Goal: Information Seeking & Learning: Learn about a topic

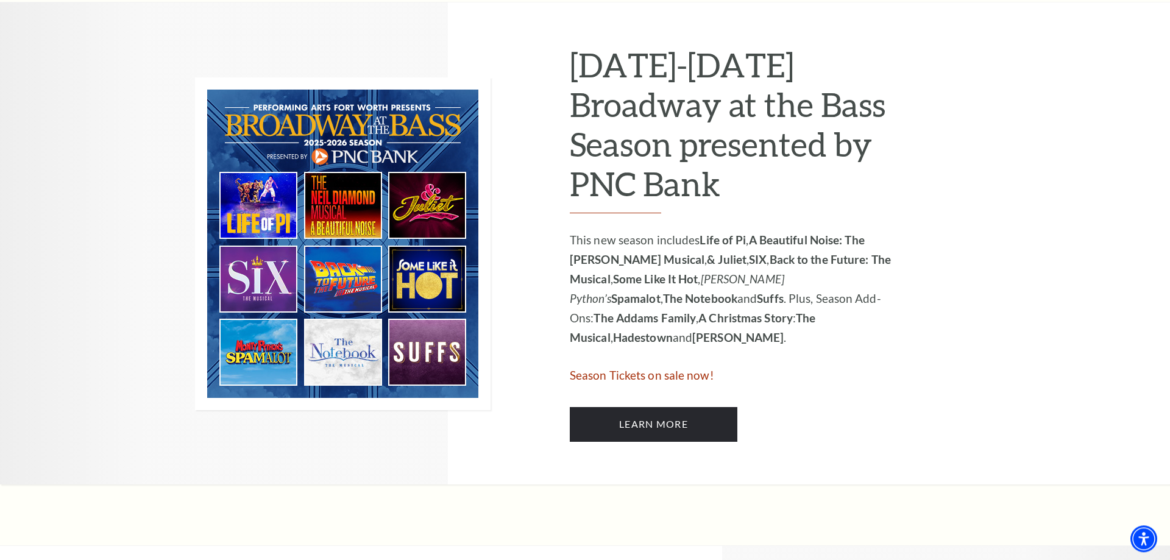
scroll to position [622, 0]
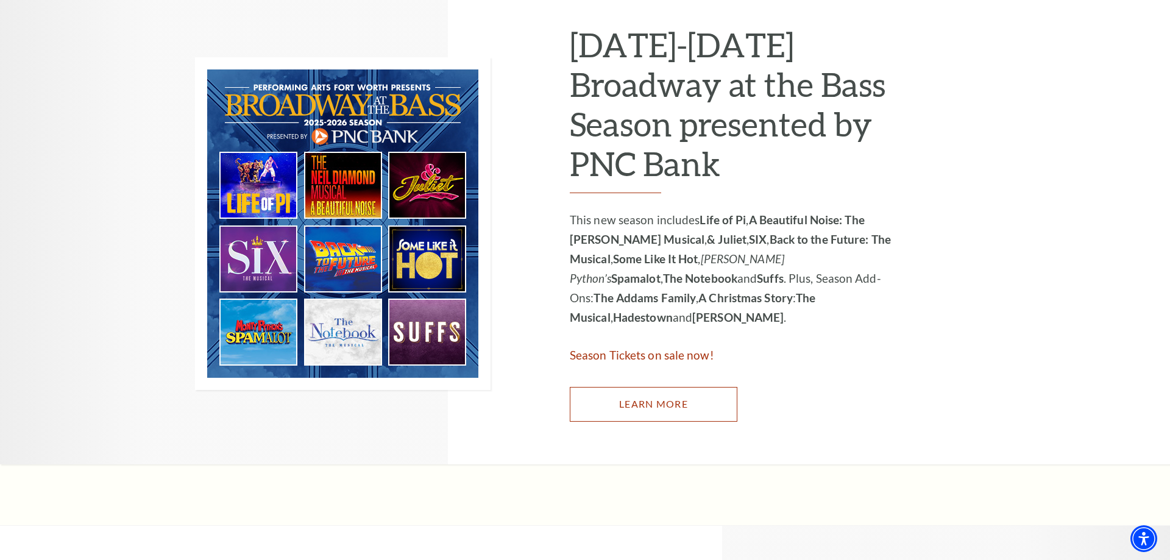
click at [625, 407] on link "Learn More" at bounding box center [654, 404] width 168 height 34
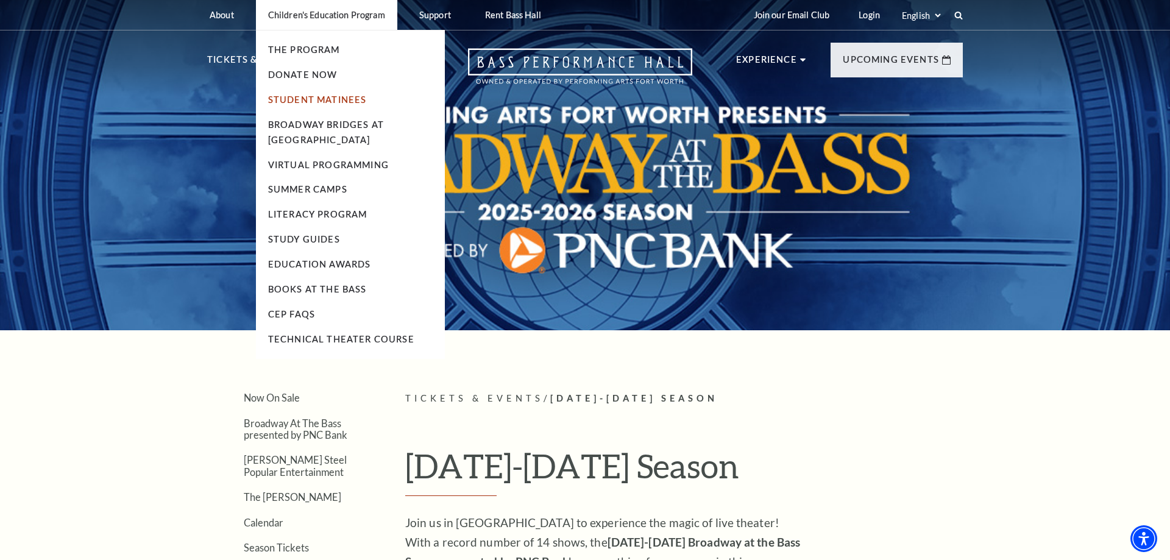
click at [302, 102] on link "Student Matinees" at bounding box center [317, 99] width 99 height 10
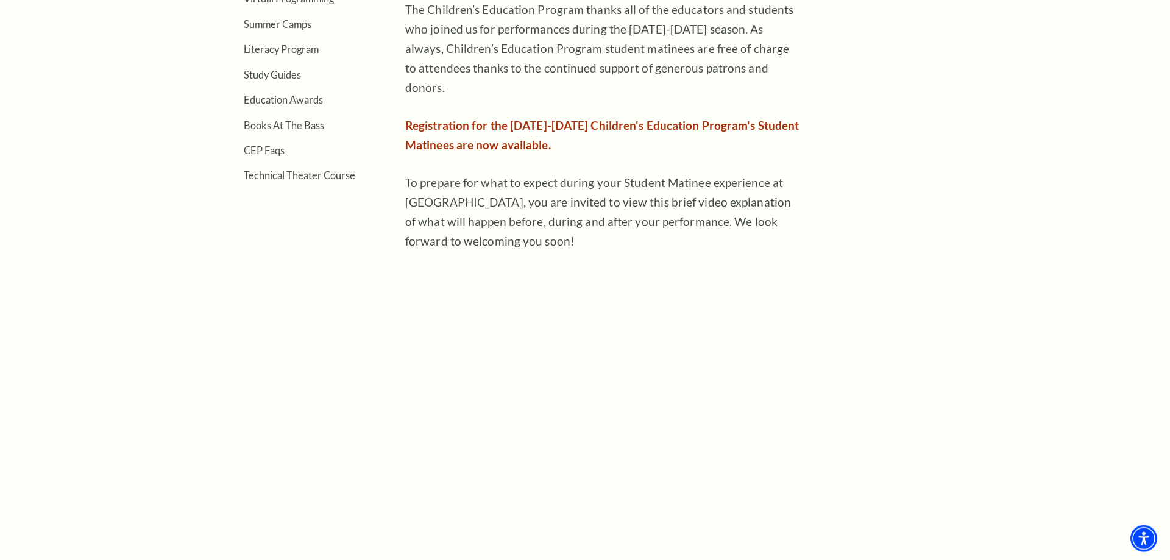
scroll to position [497, 0]
